Goal: Information Seeking & Learning: Learn about a topic

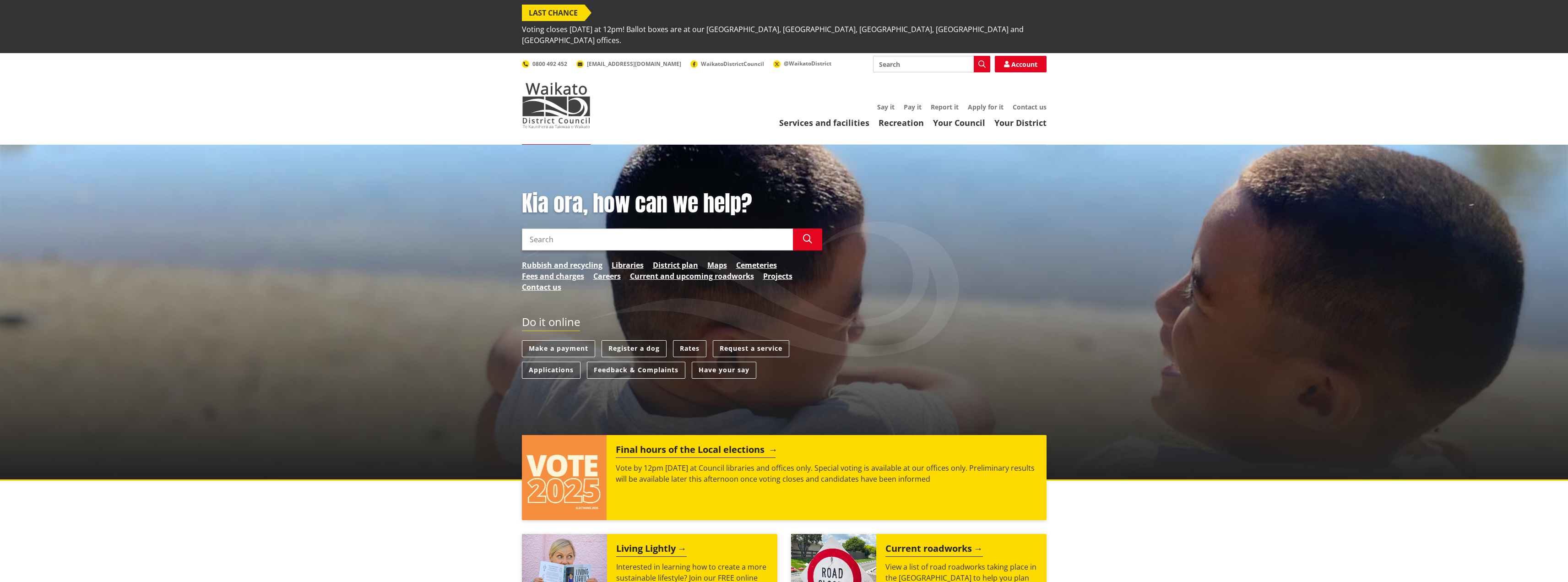
click at [678, 444] on h2 "Final hours of the Local elections" at bounding box center [696, 451] width 160 height 14
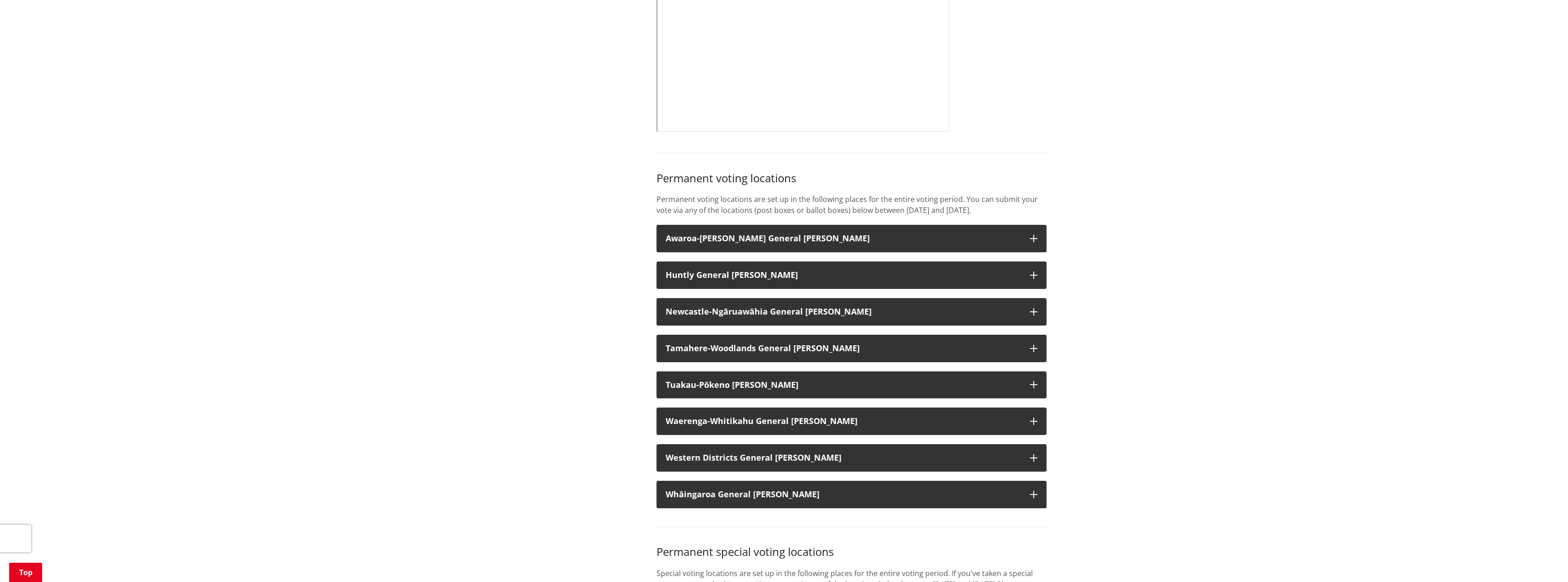
scroll to position [732, 0]
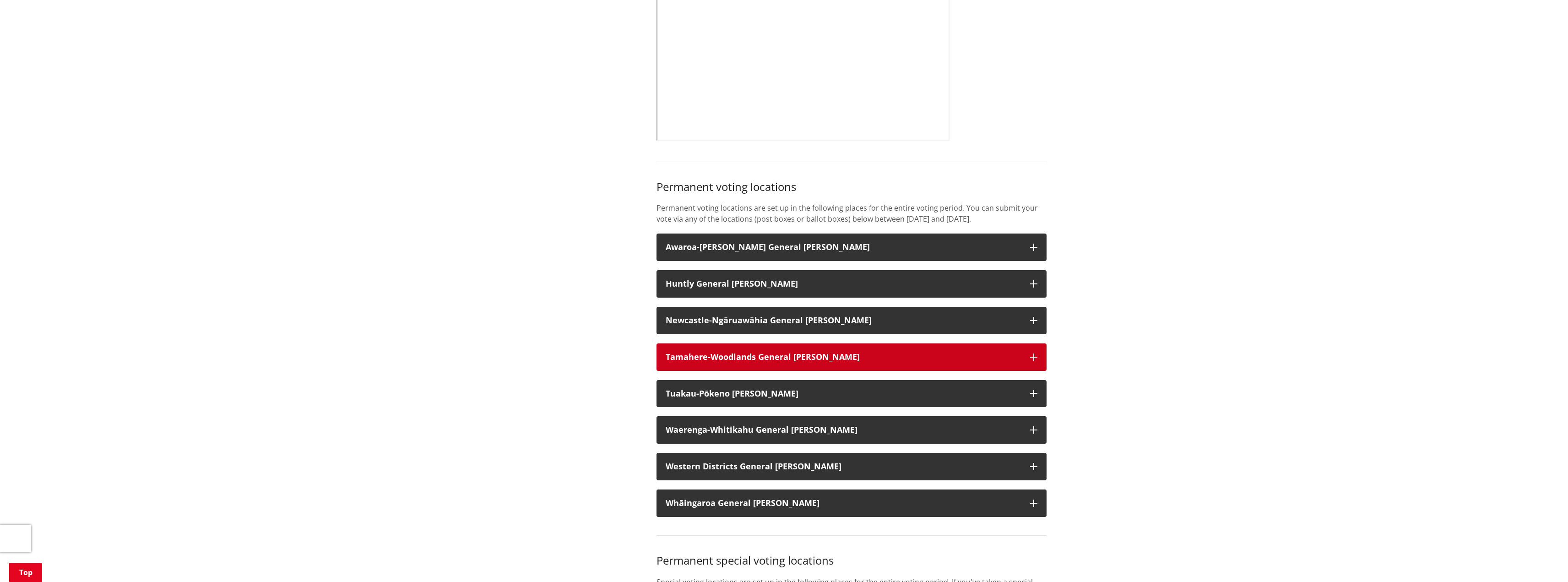
click at [1034, 353] on icon "button" at bounding box center [1034, 357] width 7 height 7
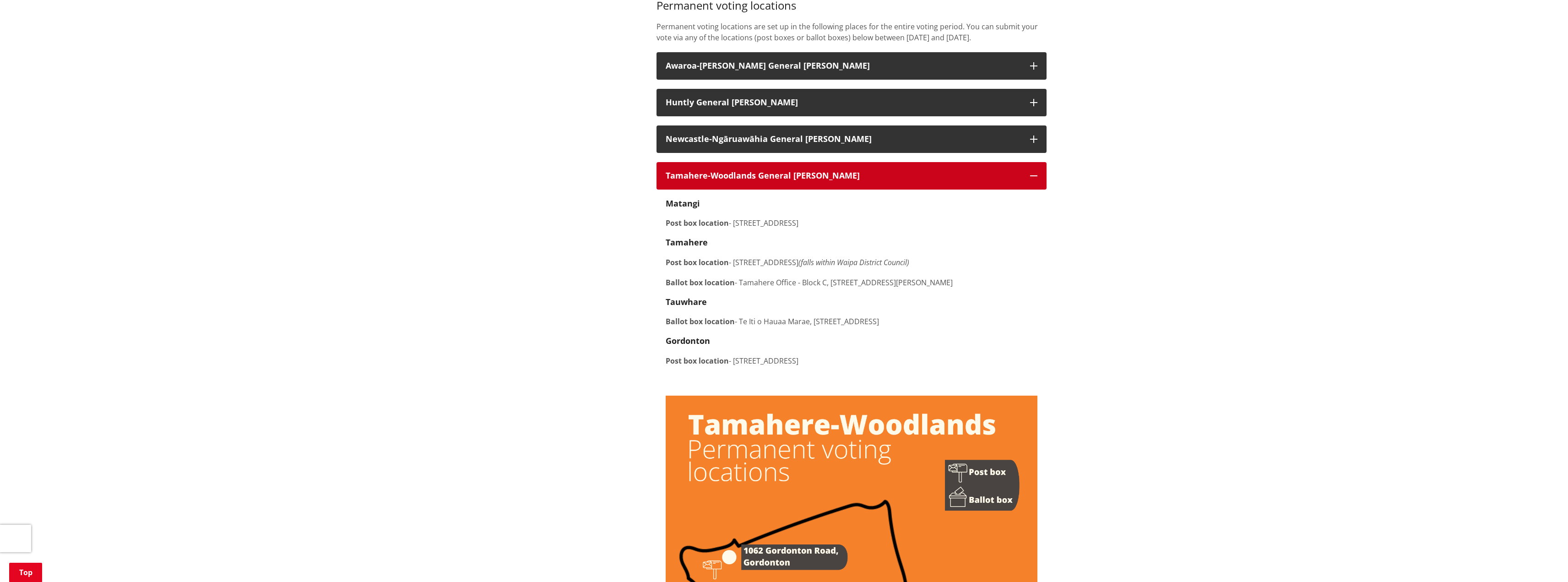
scroll to position [915, 0]
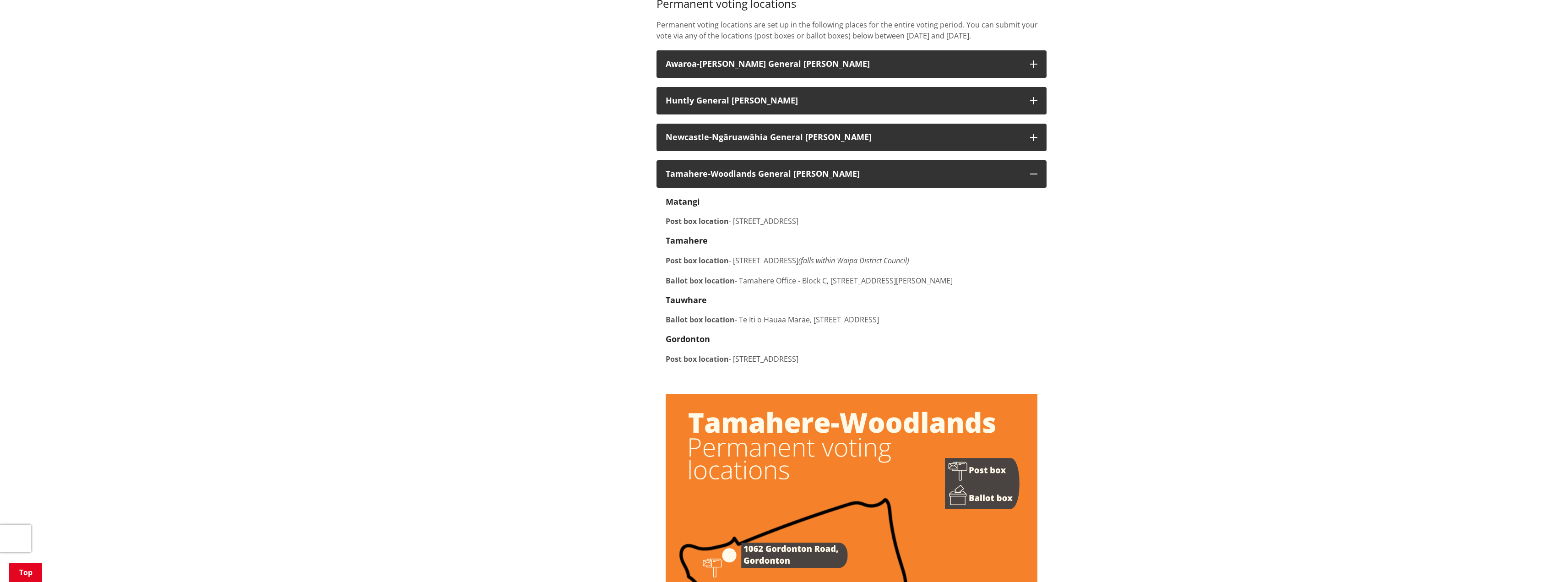
click at [697, 275] on strong "Ballot box location" at bounding box center [700, 280] width 69 height 10
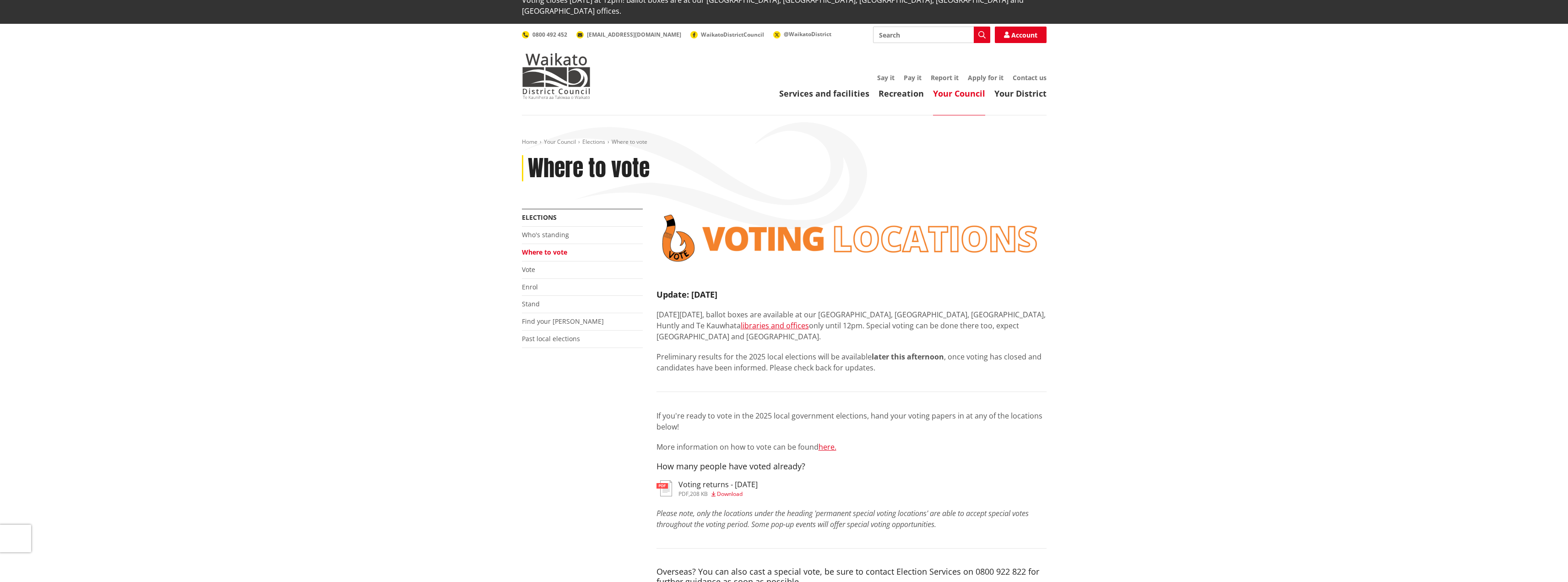
scroll to position [0, 0]
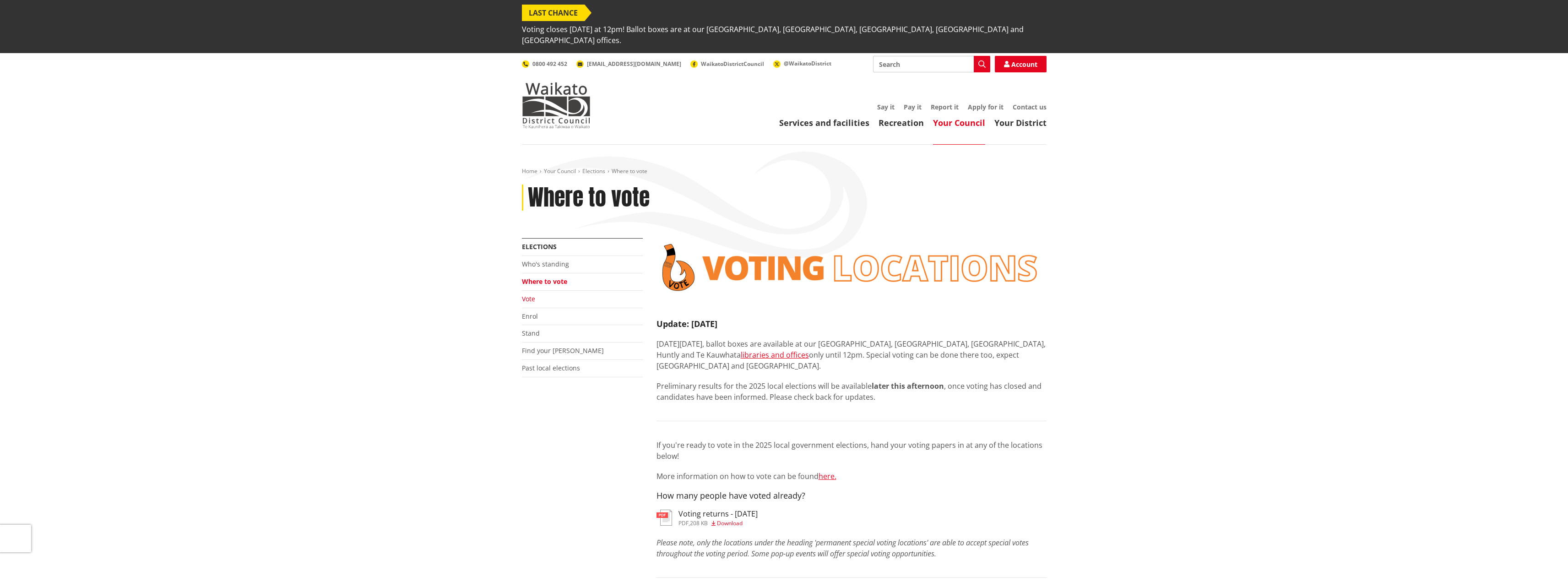
click at [527, 294] on link "Vote" at bounding box center [529, 299] width 13 height 9
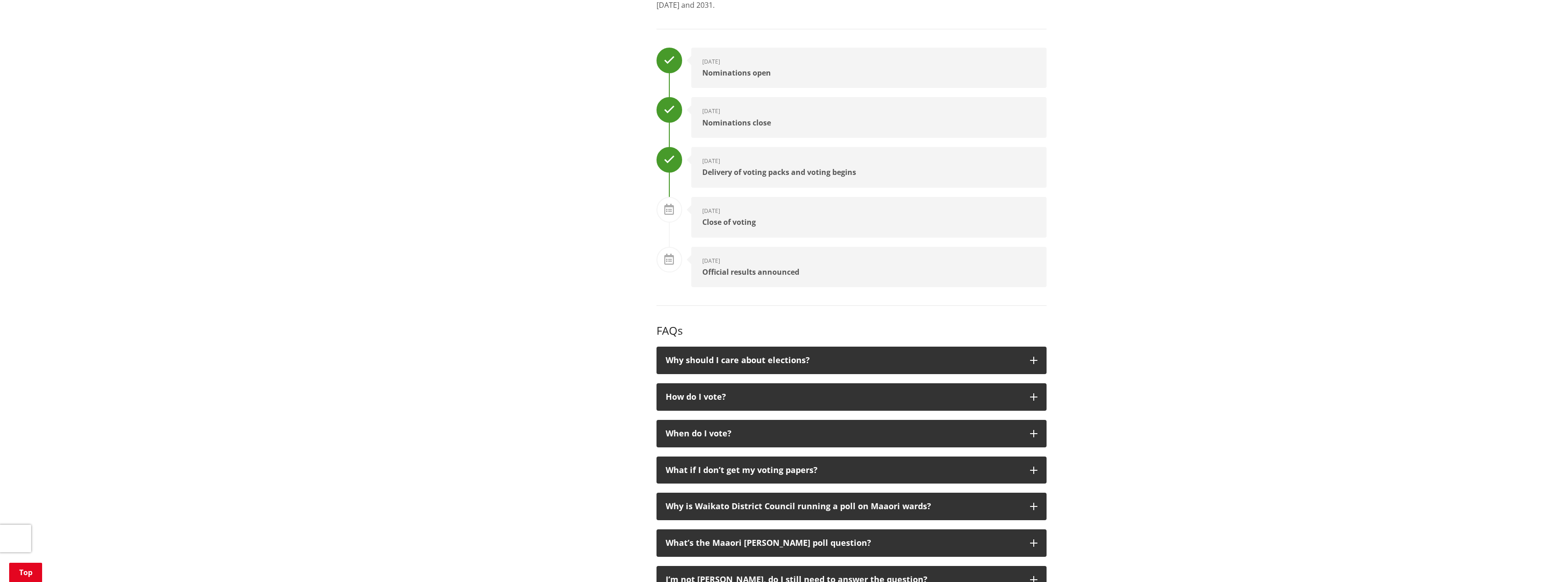
scroll to position [1373, 0]
